Goal: Find specific page/section: Find specific page/section

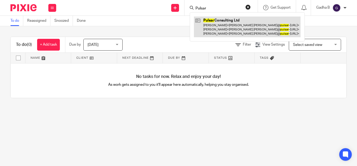
type input "Pulsar"
click at [221, 29] on link at bounding box center [247, 26] width 107 height 21
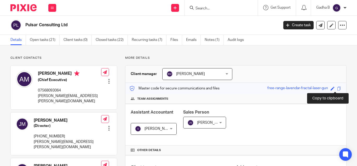
click at [338, 88] on span at bounding box center [340, 88] width 4 height 4
